Goal: Task Accomplishment & Management: Manage account settings

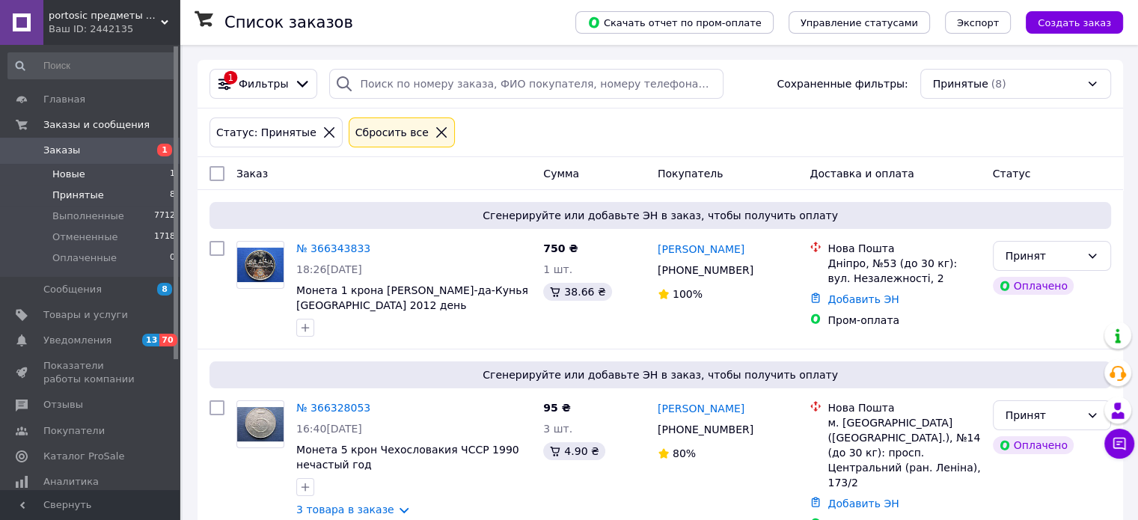
click at [66, 173] on span "Новые" at bounding box center [68, 174] width 33 height 13
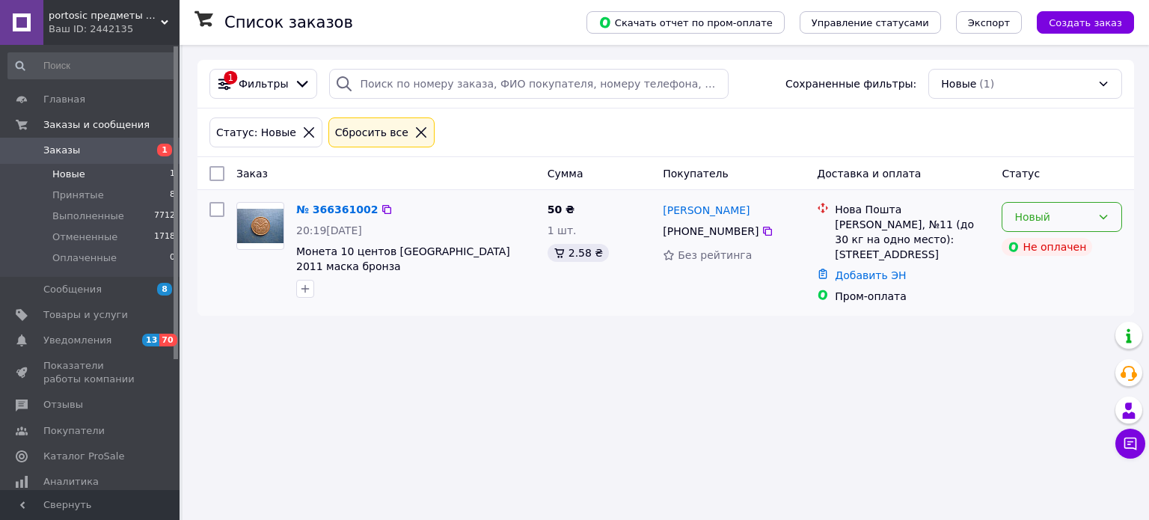
click at [1040, 221] on div "Новый" at bounding box center [1053, 217] width 77 height 16
click at [1037, 248] on li "Принят" at bounding box center [1062, 249] width 119 height 27
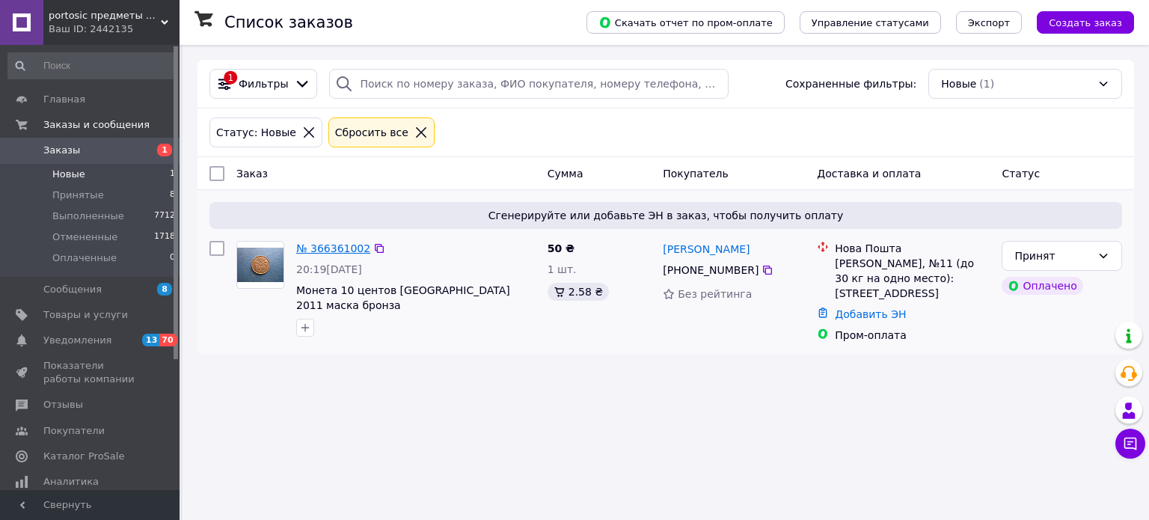
click at [344, 248] on link "№ 366361002" at bounding box center [333, 248] width 74 height 12
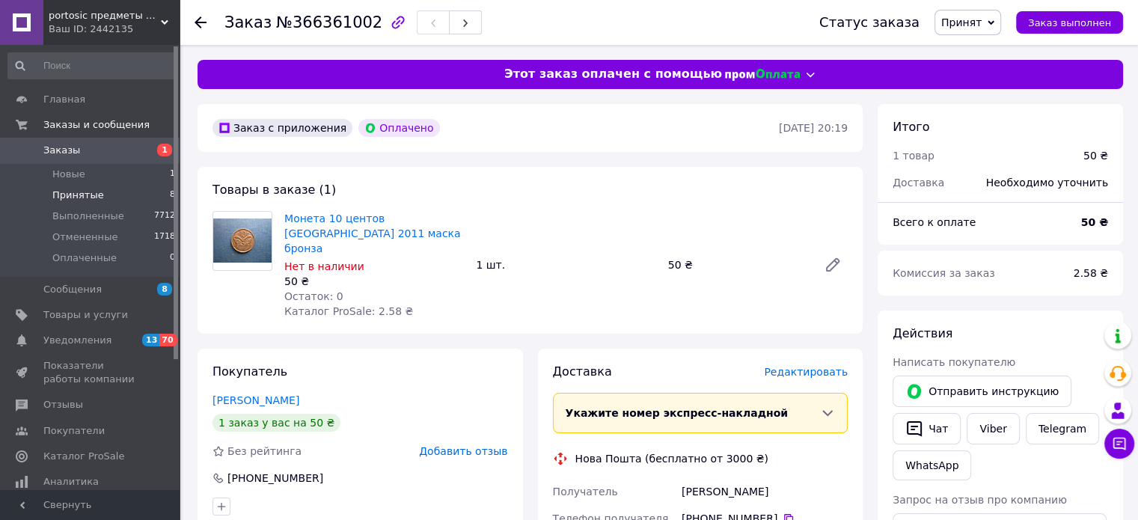
click at [77, 191] on span "Принятые" at bounding box center [78, 195] width 52 height 13
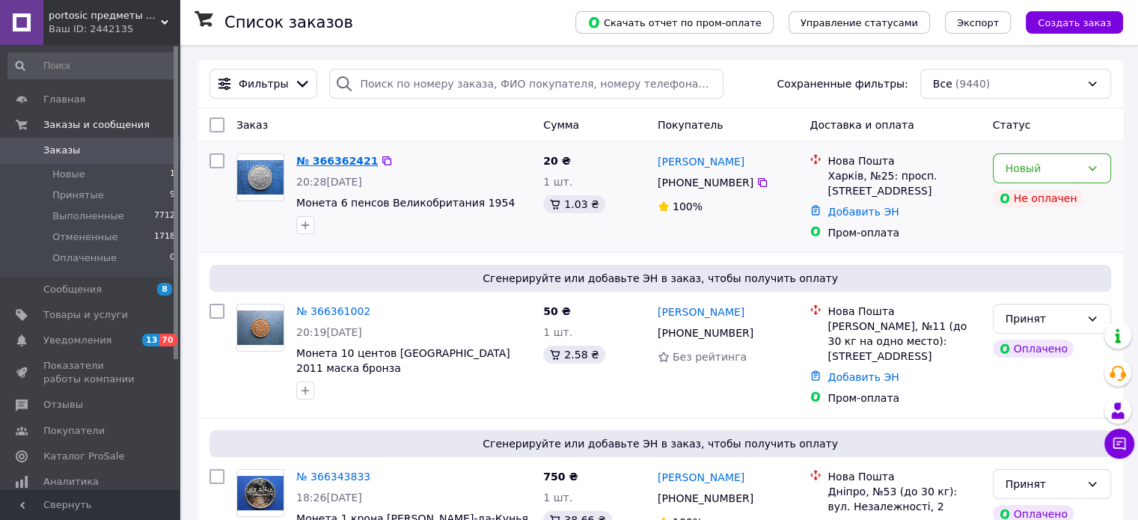
click at [332, 159] on link "№ 366362421" at bounding box center [337, 161] width 82 height 12
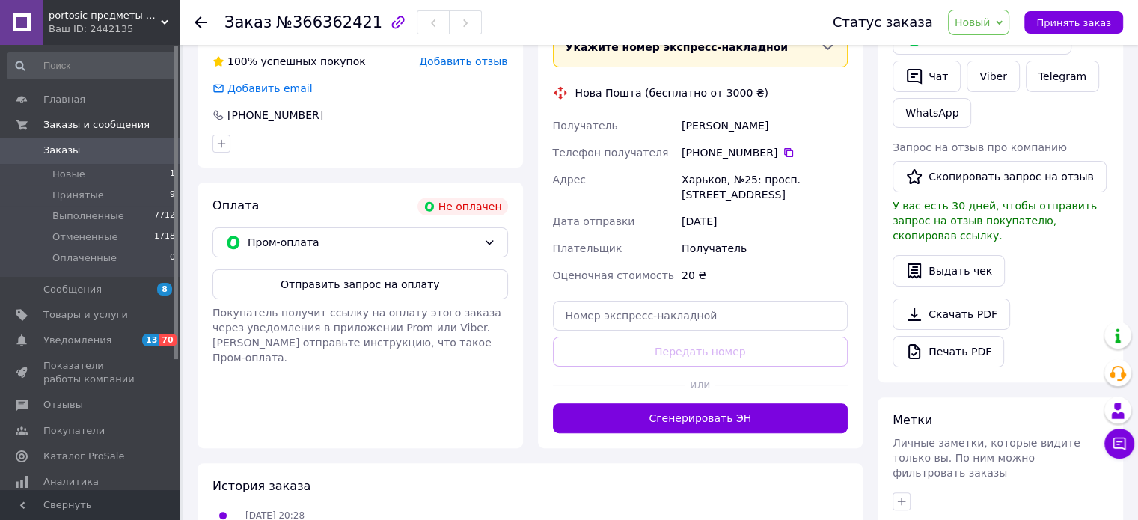
scroll to position [374, 0]
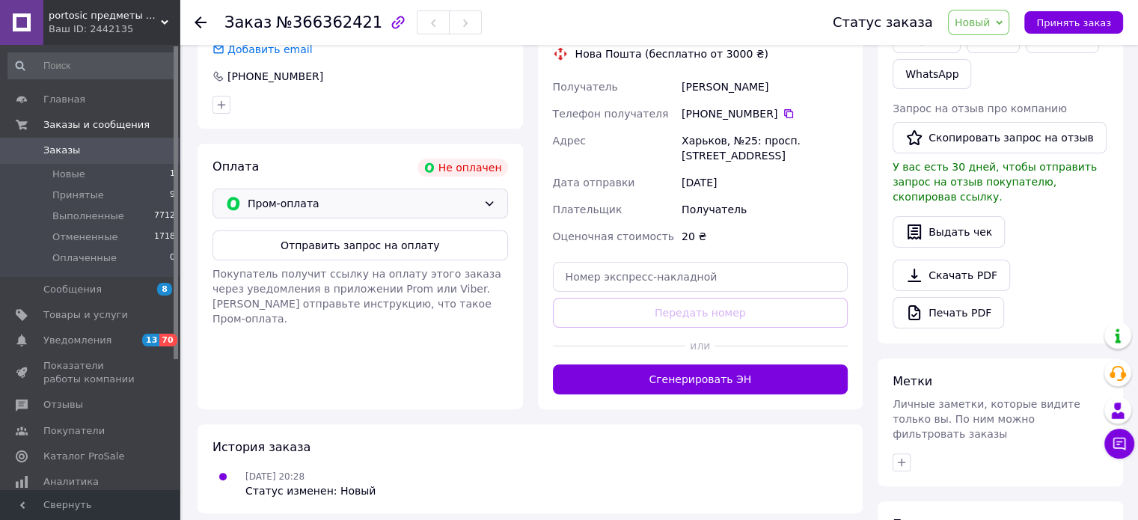
click at [341, 207] on span "Пром-оплата" at bounding box center [363, 203] width 230 height 16
click at [305, 266] on span "Оплата по реквизитам" at bounding box center [304, 264] width 159 height 15
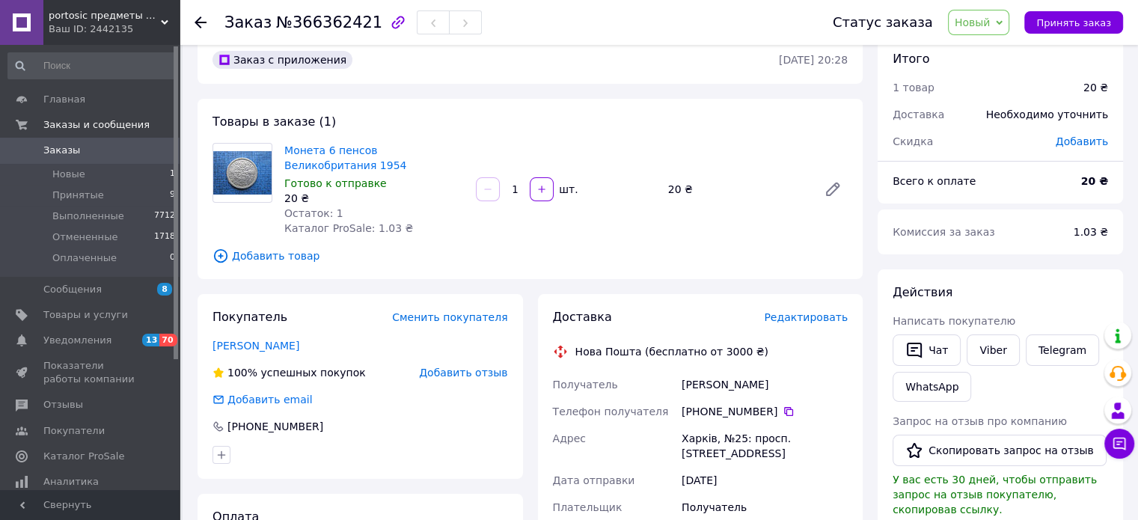
scroll to position [0, 0]
